Goal: Task Accomplishment & Management: Use online tool/utility

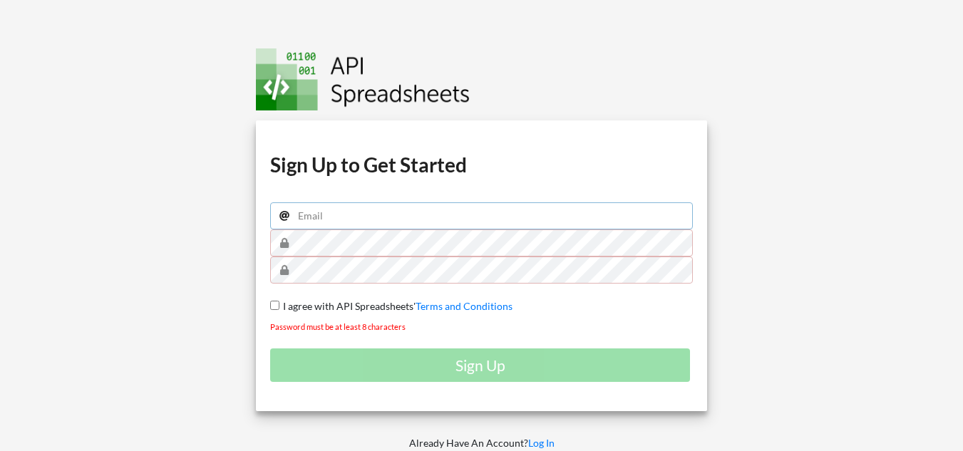
click at [337, 222] on input "email" at bounding box center [481, 216] width 423 height 27
paste input "[EMAIL_ADDRESS][DOMAIN_NAME]"
type input "[EMAIL_ADDRESS][DOMAIN_NAME]"
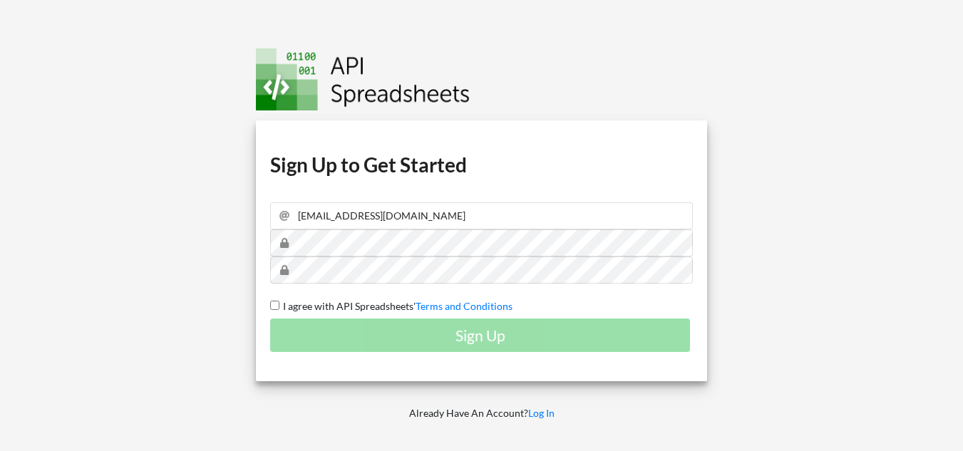
click at [276, 303] on input "I agree with API Spreadsheets' Terms and Conditions" at bounding box center [274, 305] width 9 height 9
checkbox input "true"
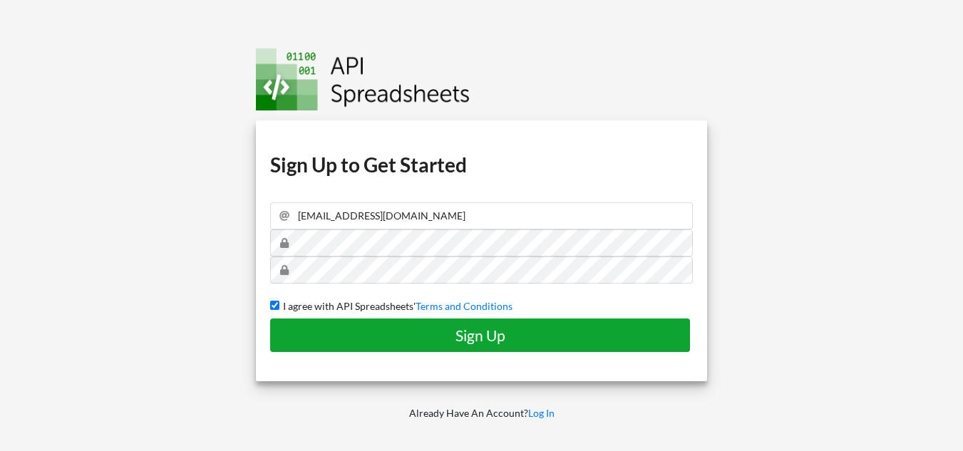
click at [499, 340] on h4 "Sign Up" at bounding box center [480, 336] width 390 height 18
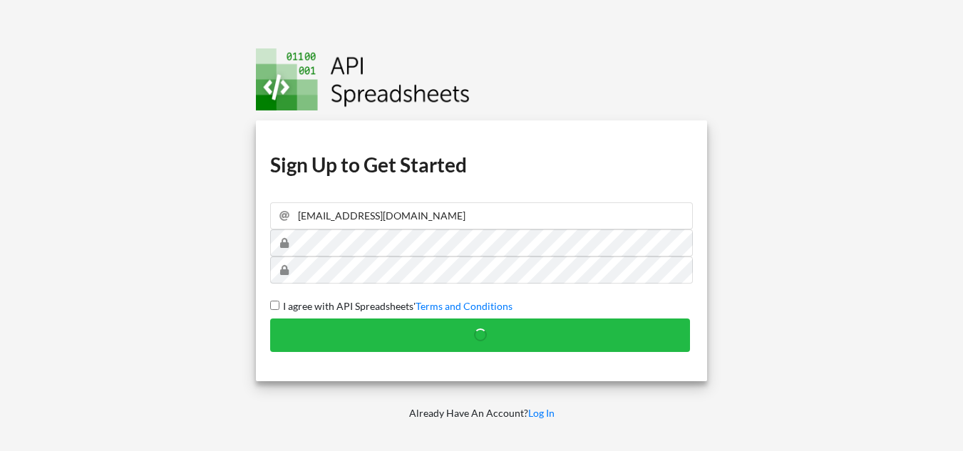
checkbox input "false"
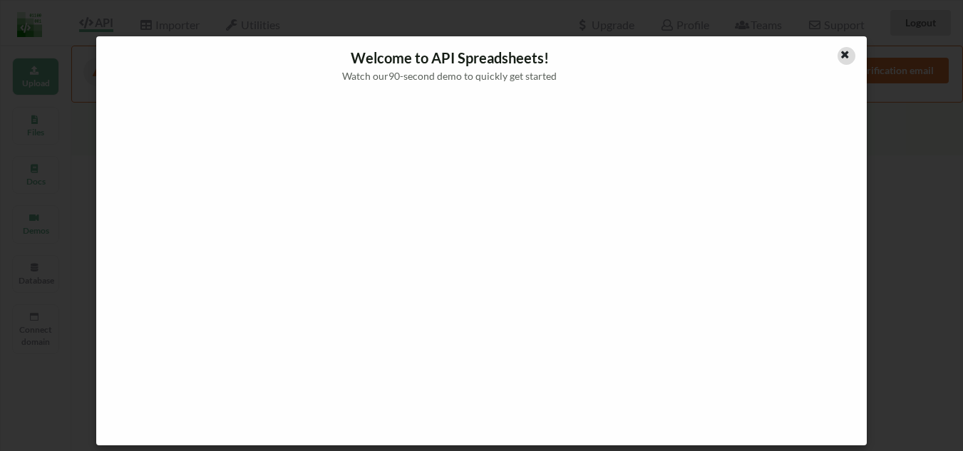
click at [845, 54] on icon at bounding box center [845, 53] width 12 height 10
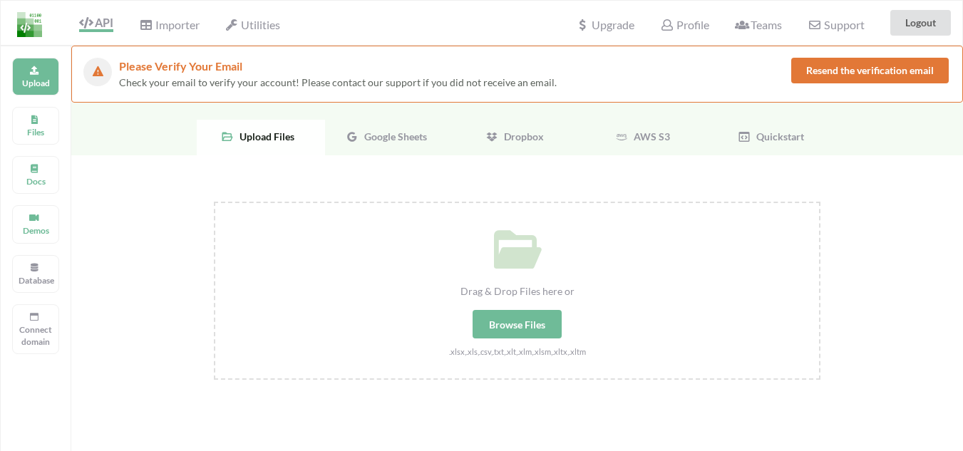
click at [811, 73] on button "Resend the verification email" at bounding box center [871, 71] width 158 height 26
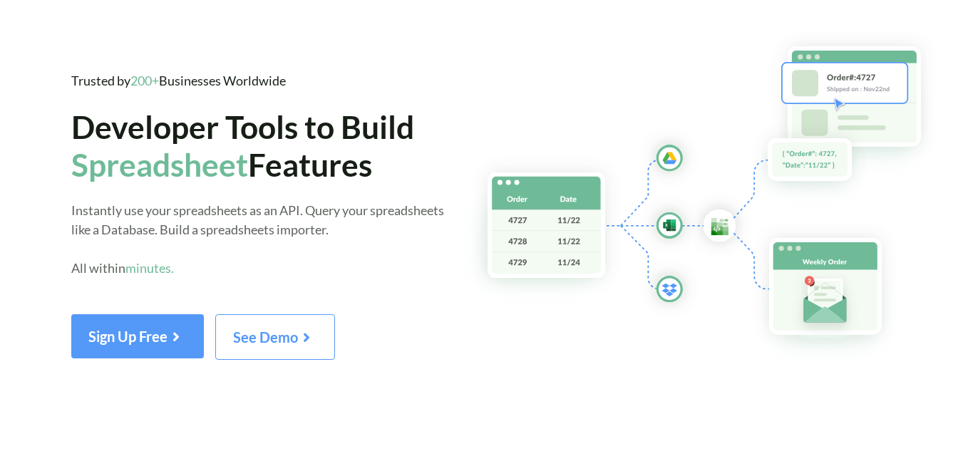
scroll to position [46, 0]
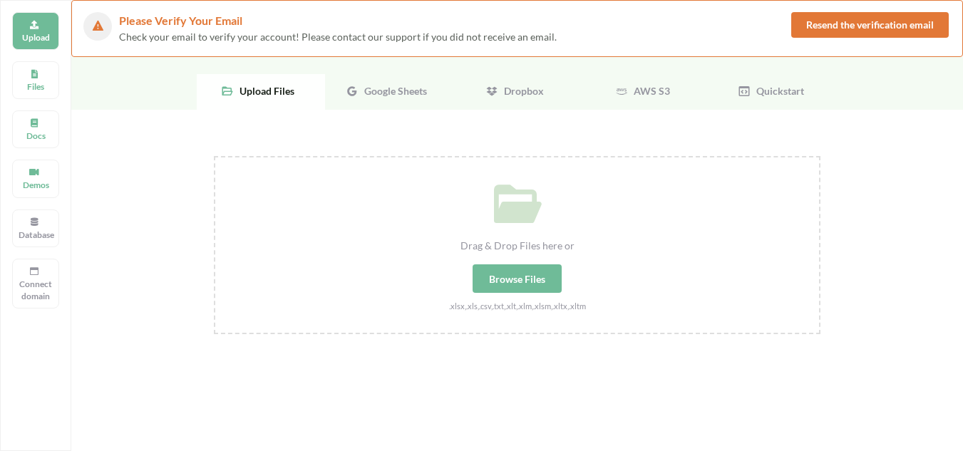
click at [816, 25] on button "Resend the verification email" at bounding box center [871, 25] width 158 height 26
click at [508, 277] on div "Browse Files" at bounding box center [517, 279] width 89 height 29
click at [214, 156] on input "Drag & Drop Files here or Browse Files .xlsx,.xls,.csv,.txt,.xlt,.xlm,.xlsm,.xl…" at bounding box center [214, 156] width 0 height 0
click at [377, 90] on span "Google Sheets" at bounding box center [393, 91] width 68 height 12
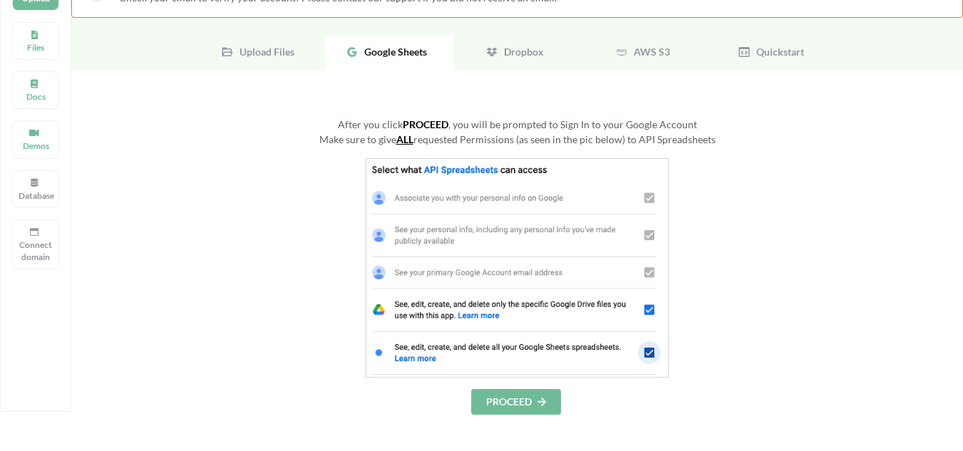
scroll to position [117, 0]
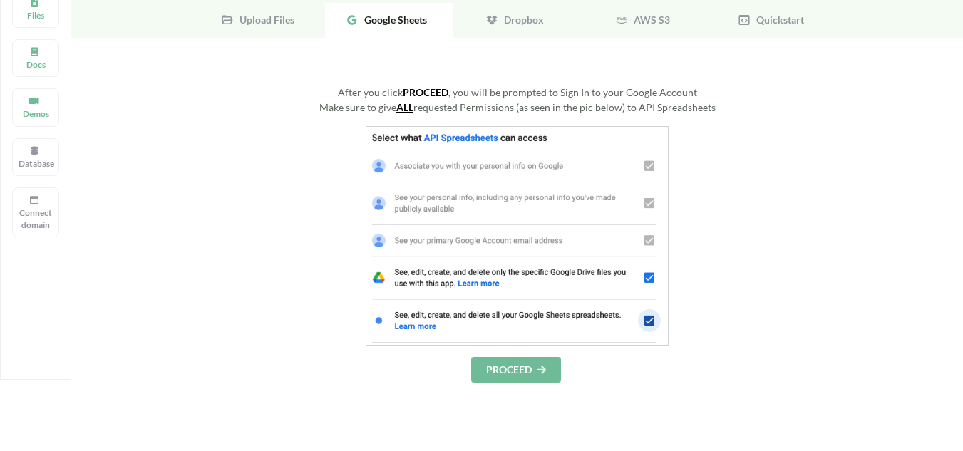
click at [513, 368] on button "PROCEED" at bounding box center [516, 370] width 90 height 26
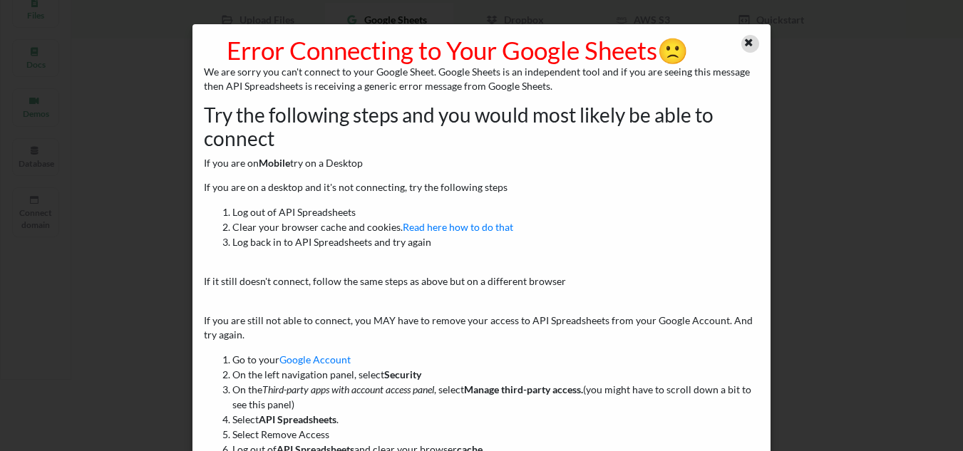
scroll to position [0, 0]
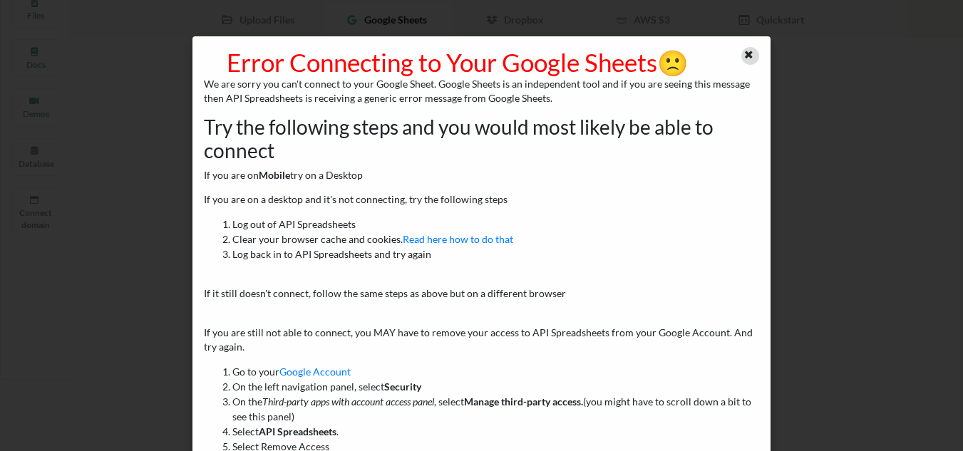
click at [750, 54] on div at bounding box center [751, 56] width 18 height 18
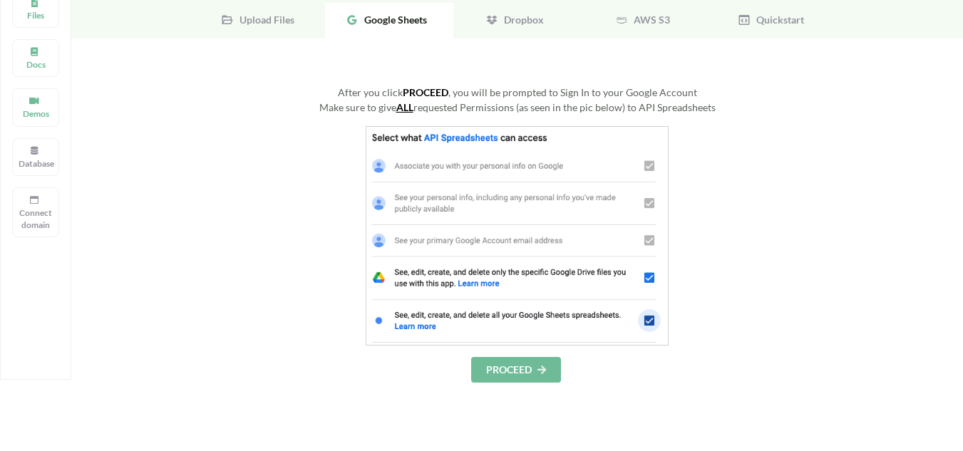
click at [282, 16] on span "Upload Files" at bounding box center [264, 20] width 61 height 12
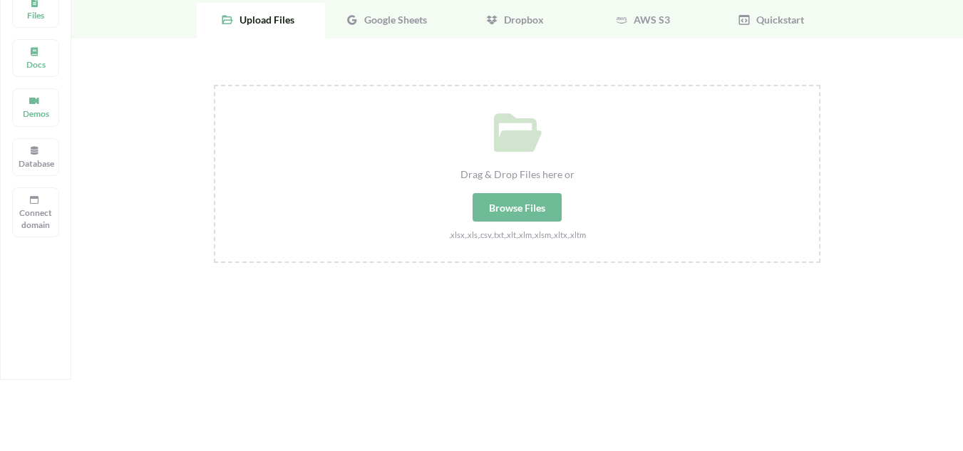
click at [386, 22] on span "Google Sheets" at bounding box center [393, 20] width 68 height 12
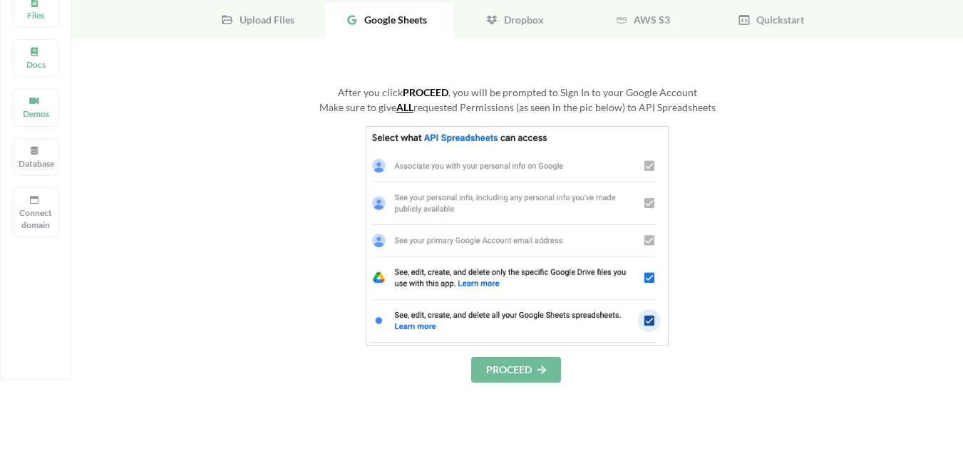
click at [275, 22] on span "Upload Files" at bounding box center [264, 20] width 61 height 12
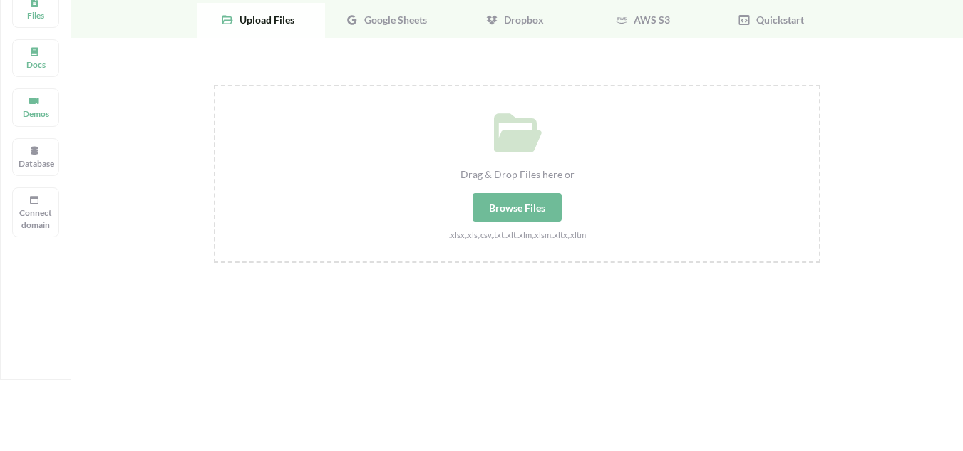
click at [505, 200] on div "Browse Files" at bounding box center [517, 207] width 89 height 29
click at [214, 85] on input "Drag & Drop Files here or Browse Files .xlsx,.xls,.csv,.txt,.xlt,.xlm,.xlsm,.xl…" at bounding box center [214, 85] width 0 height 0
type input "C:\fakepath\SheetData.xlsx"
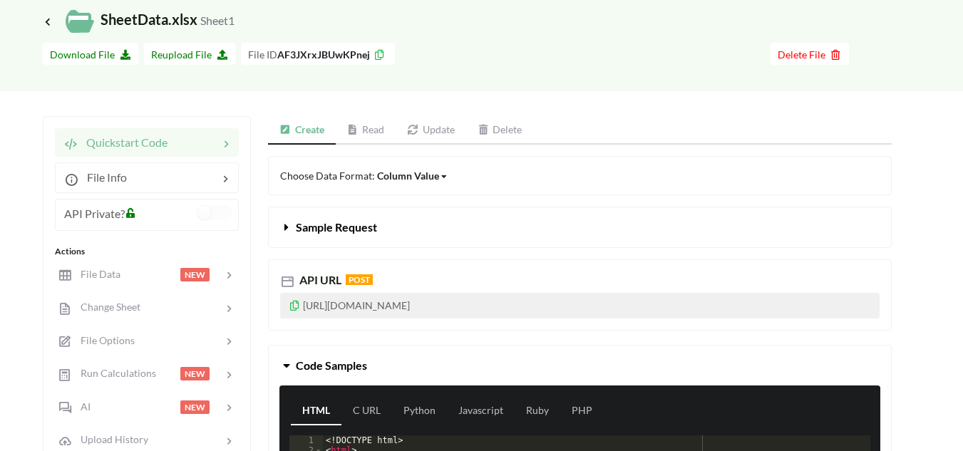
click at [570, 304] on p "[URL][DOMAIN_NAME]" at bounding box center [580, 306] width 600 height 26
click at [295, 302] on icon at bounding box center [295, 304] width 12 height 10
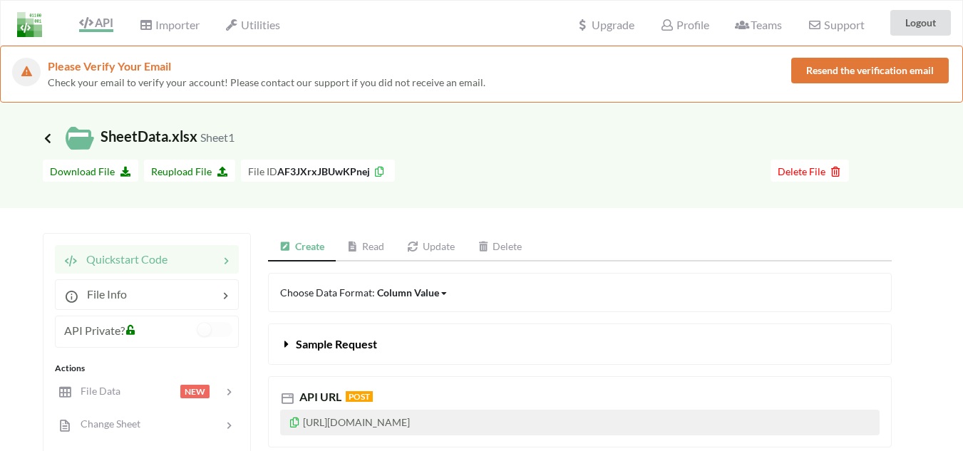
click at [48, 140] on icon at bounding box center [47, 138] width 13 height 11
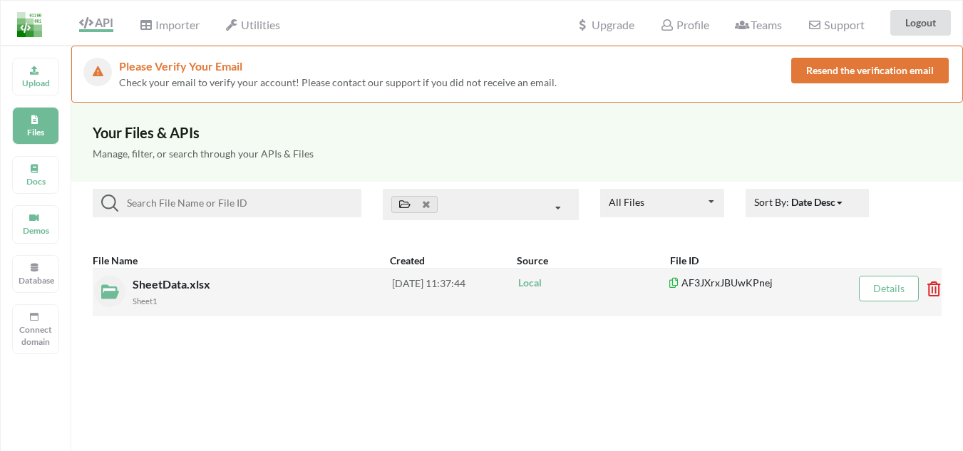
click at [187, 287] on span "SheetData.xlsx" at bounding box center [173, 284] width 81 height 14
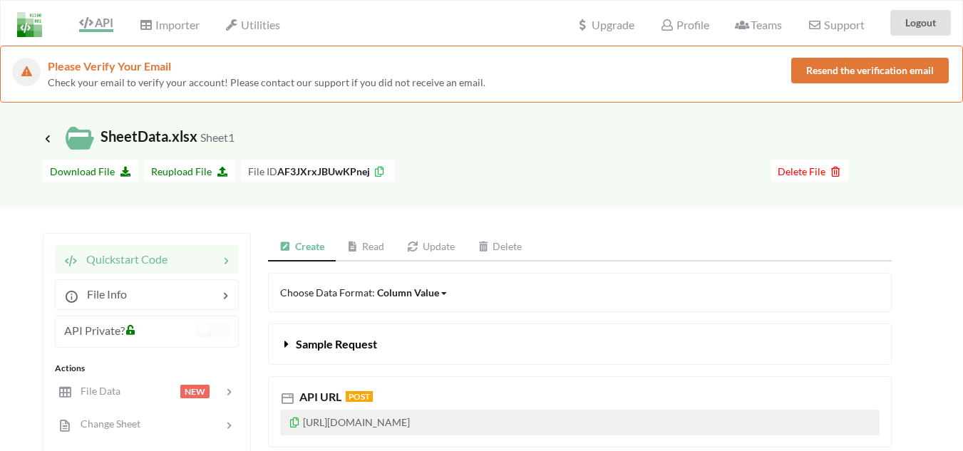
click at [421, 249] on link "Update" at bounding box center [431, 247] width 71 height 29
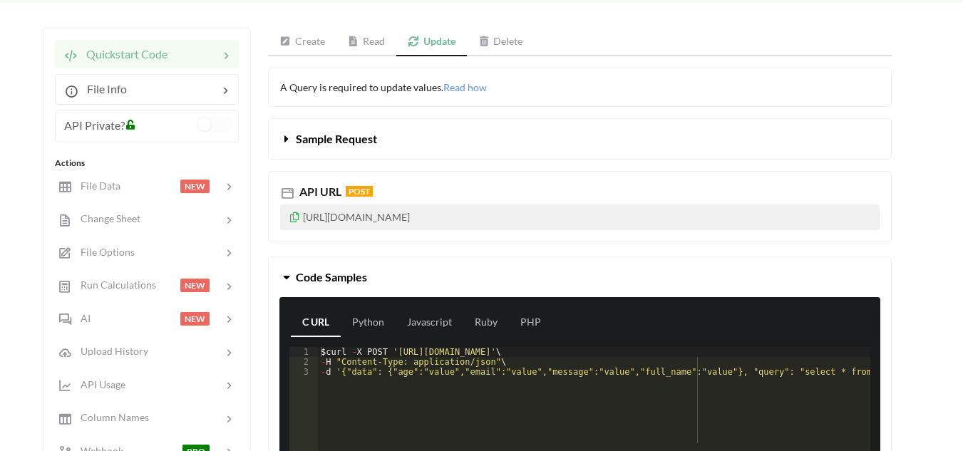
scroll to position [214, 0]
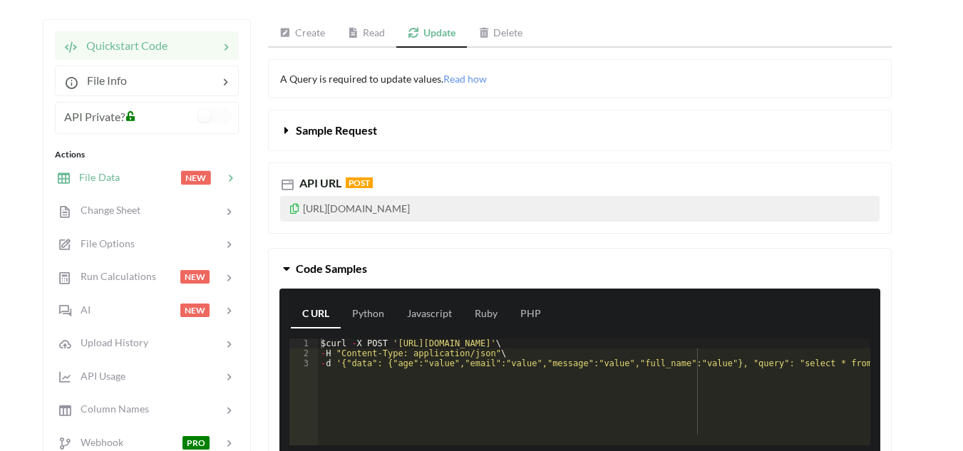
click at [138, 183] on div at bounding box center [150, 178] width 61 height 16
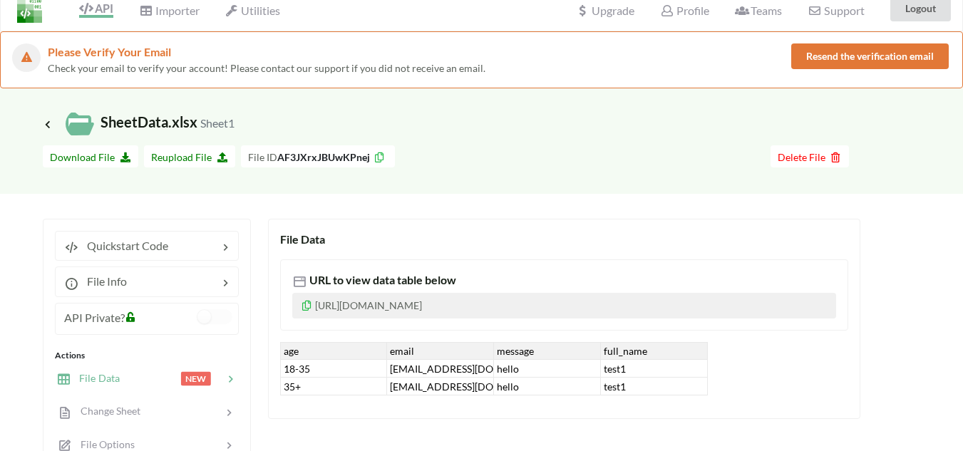
scroll to position [0, 0]
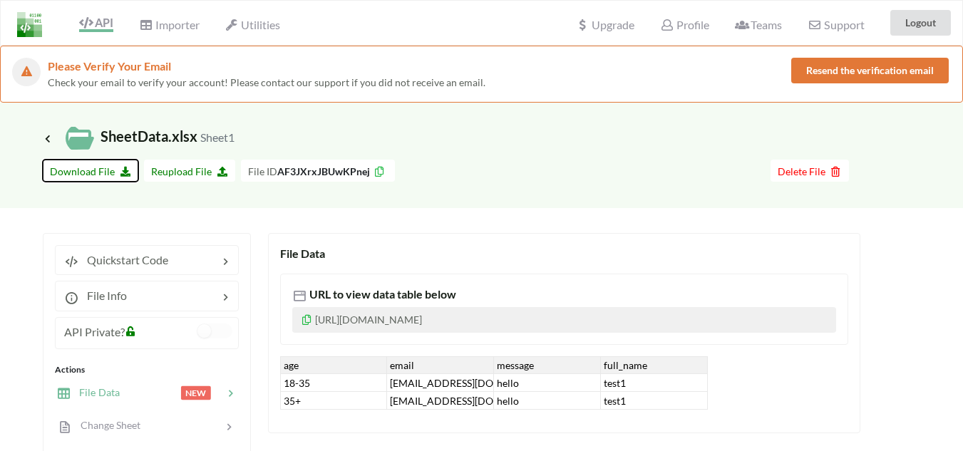
click at [88, 168] on span "Download File" at bounding box center [90, 171] width 81 height 12
